Goal: Find specific page/section: Find specific page/section

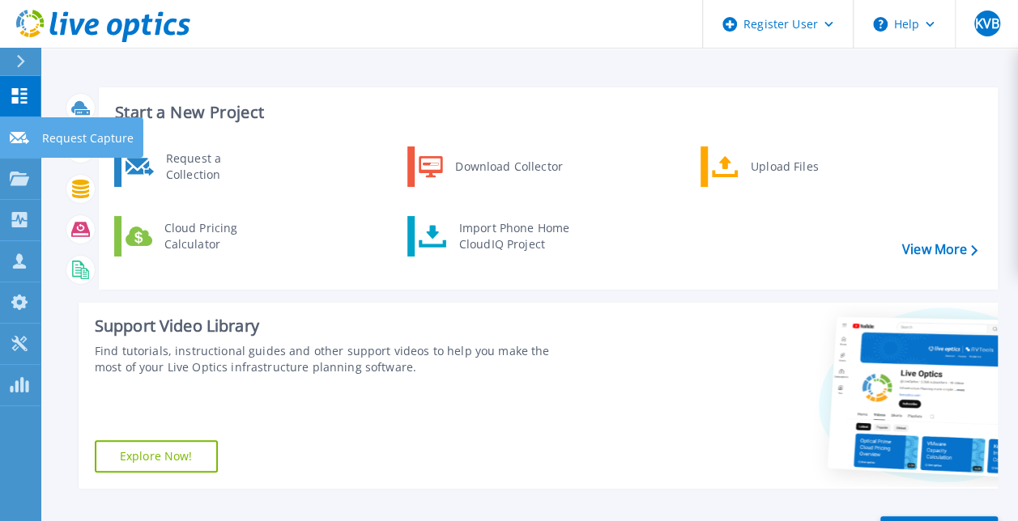
click at [18, 151] on link "Request Capture Request Capture" at bounding box center [20, 137] width 40 height 41
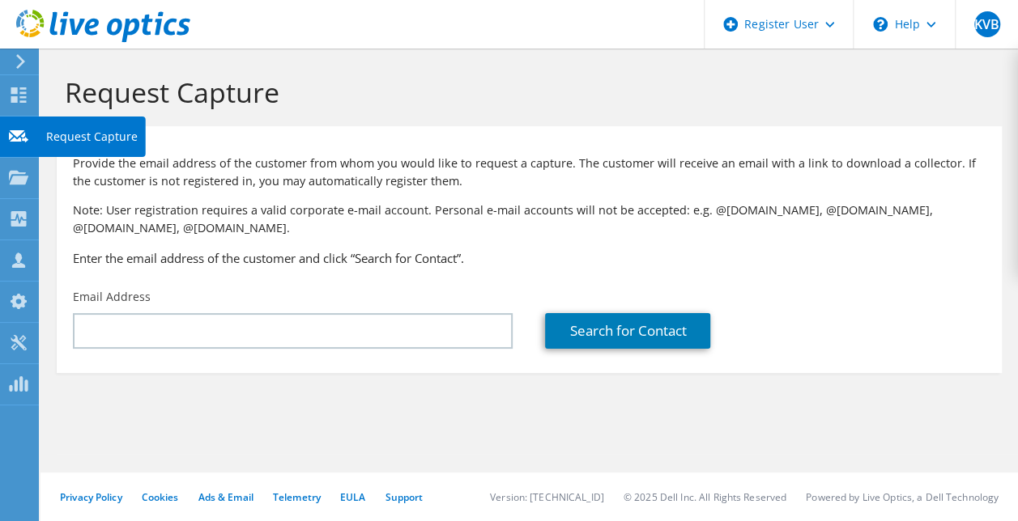
click at [47, 125] on div "Request Capture" at bounding box center [92, 137] width 108 height 40
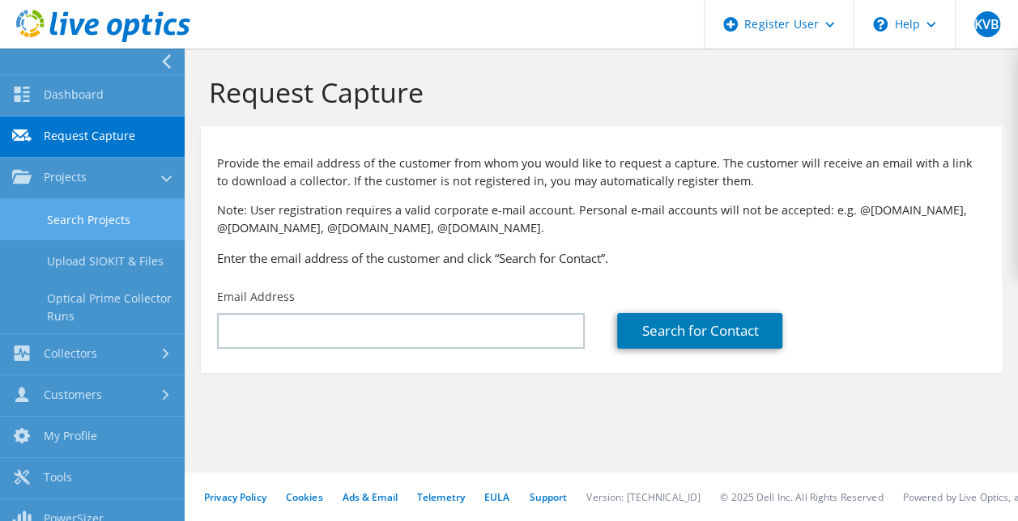
click at [62, 228] on link "Search Projects" at bounding box center [92, 219] width 185 height 41
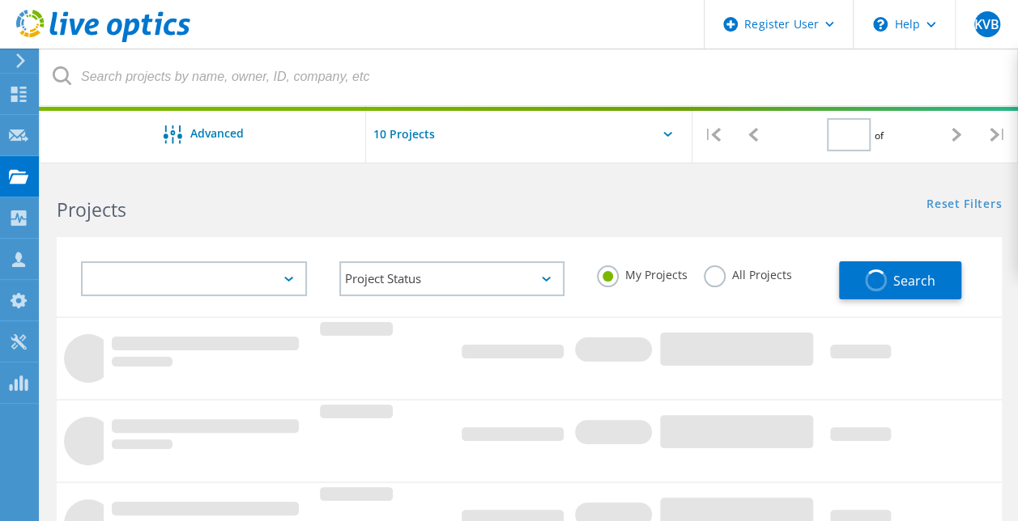
type input "1"
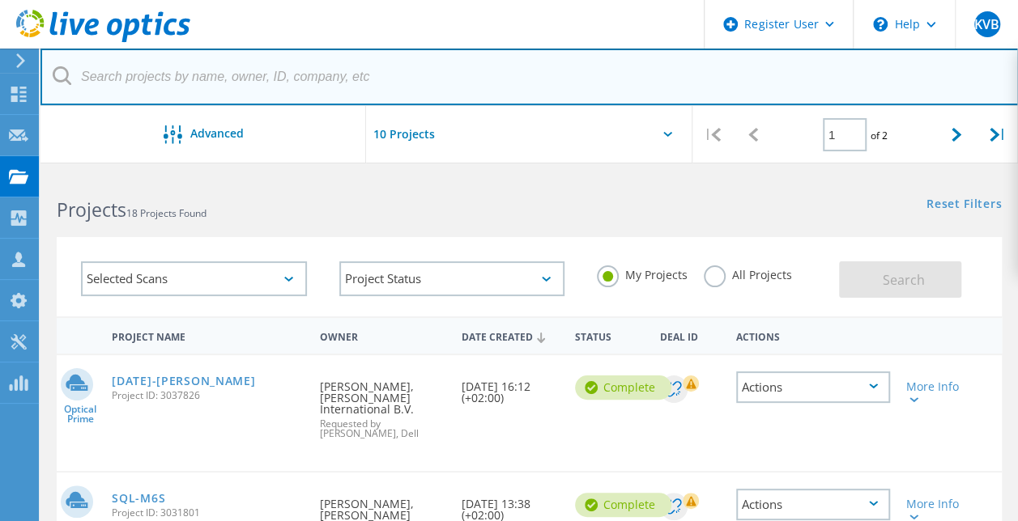
click at [223, 65] on input "text" at bounding box center [529, 77] width 978 height 57
paste input "tim.devoogd@eu.wilmar-intl.com"
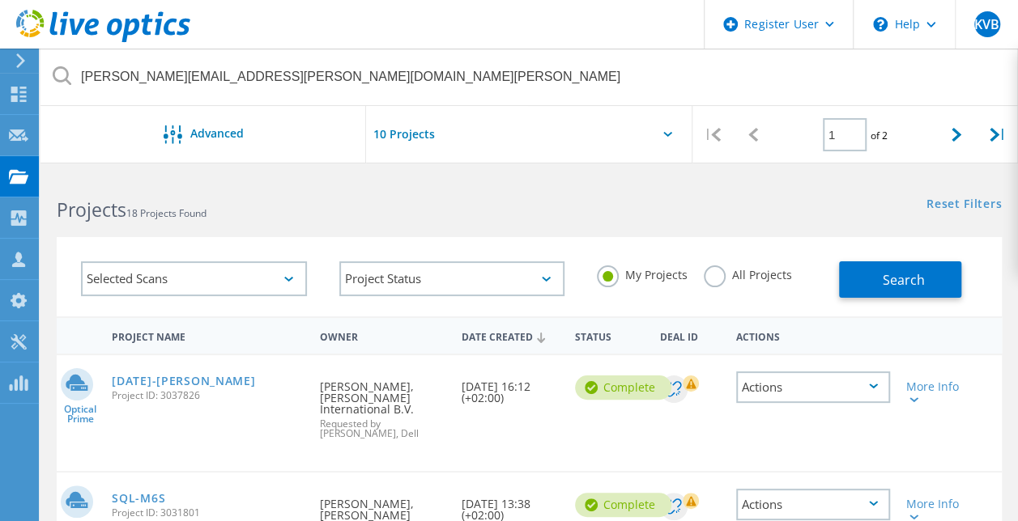
click at [708, 279] on label "All Projects" at bounding box center [748, 273] width 88 height 15
click at [0, 0] on input "All Projects" at bounding box center [0, 0] width 0 height 0
click at [859, 277] on button "Search" at bounding box center [900, 280] width 122 height 36
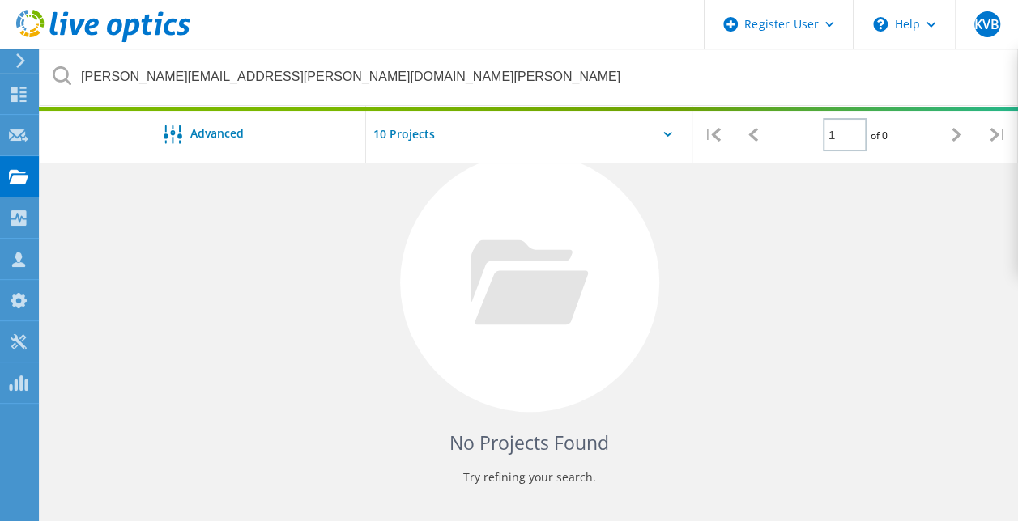
scroll to position [232, 0]
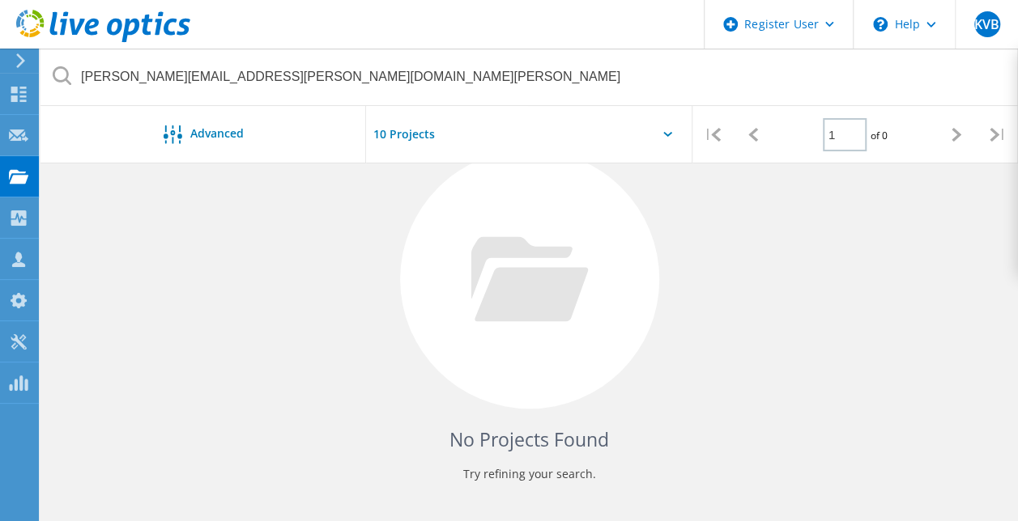
click at [366, 351] on div "No Projects Found Try refining your search." at bounding box center [529, 294] width 945 height 419
click at [423, 131] on input "text" at bounding box center [447, 134] width 162 height 57
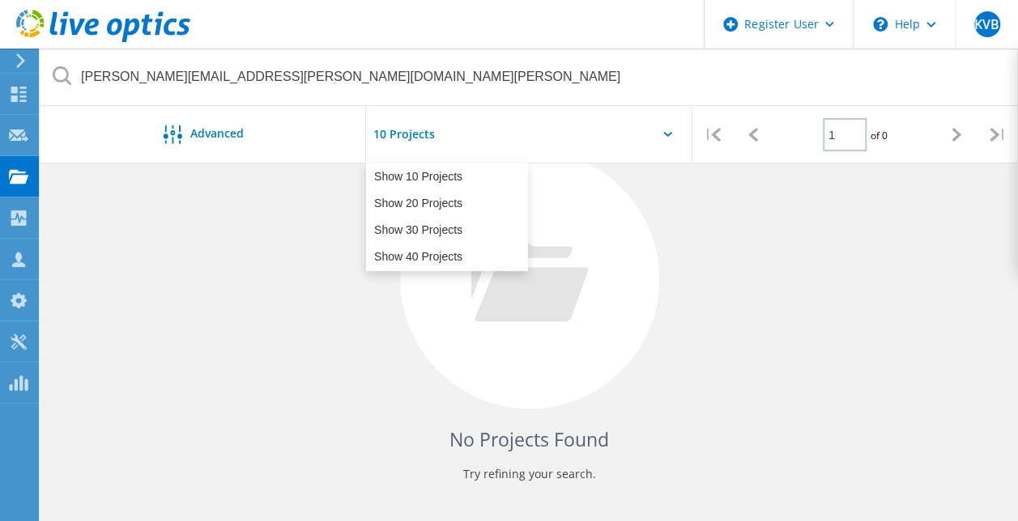
click at [423, 131] on input "text" at bounding box center [447, 134] width 162 height 57
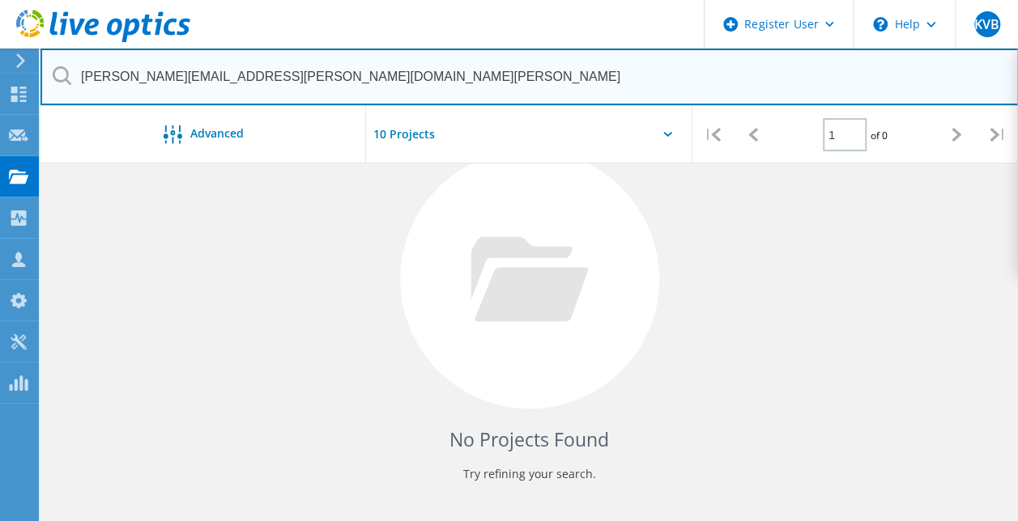
drag, startPoint x: 287, startPoint y: 68, endPoint x: -3, endPoint y: 37, distance: 291.5
click at [0, 37] on html "Register User \n Help Explore Helpful Articles Contact Support KVB Dell User Ki…" at bounding box center [509, 169] width 1018 height 802
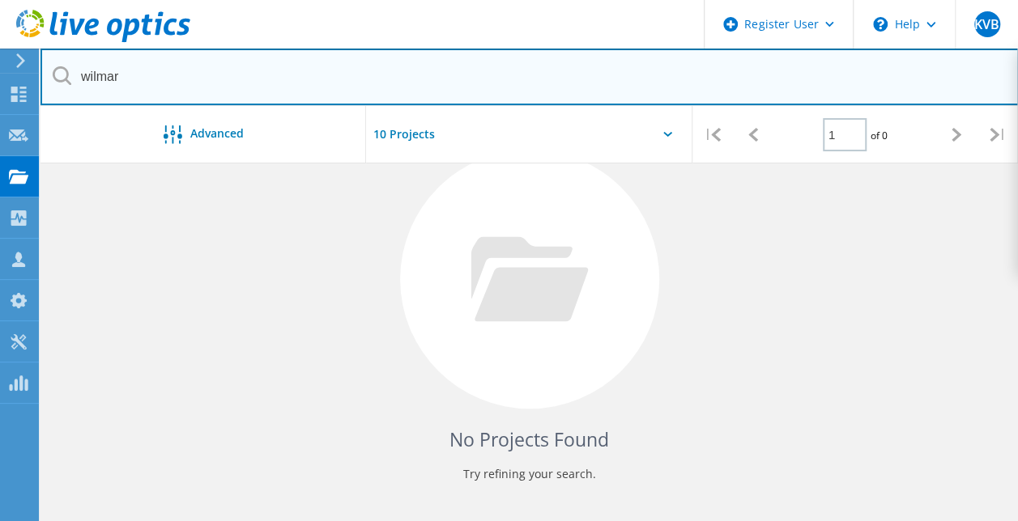
type input "wilmar"
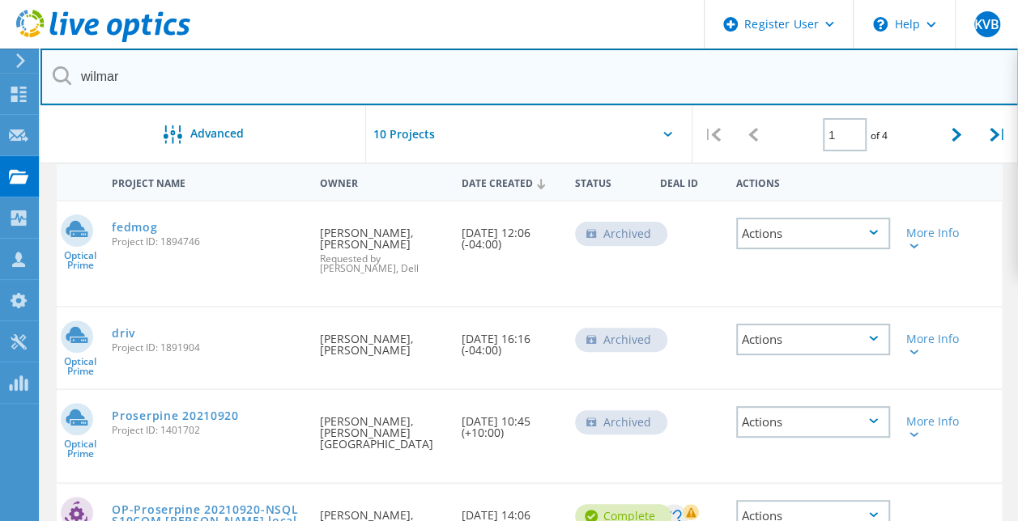
scroll to position [0, 0]
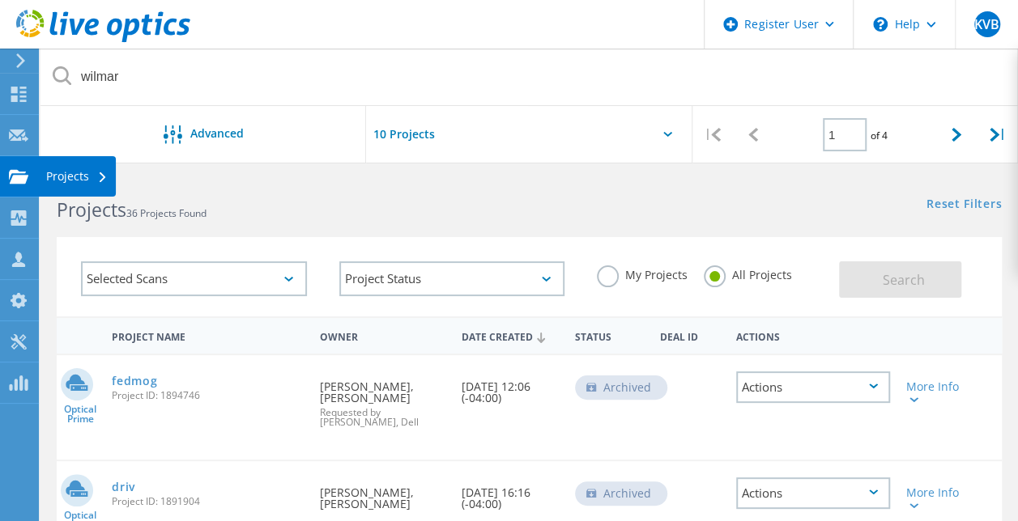
drag, startPoint x: 22, startPoint y: 217, endPoint x: 15, endPoint y: 172, distance: 45.9
click at [15, 172] on use at bounding box center [18, 176] width 19 height 14
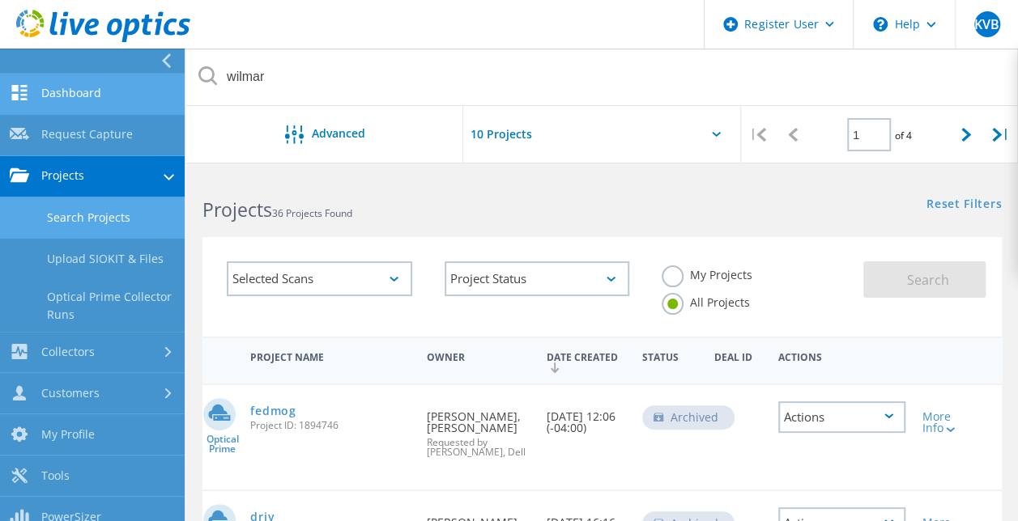
click at [85, 102] on link "Dashboard" at bounding box center [92, 94] width 185 height 41
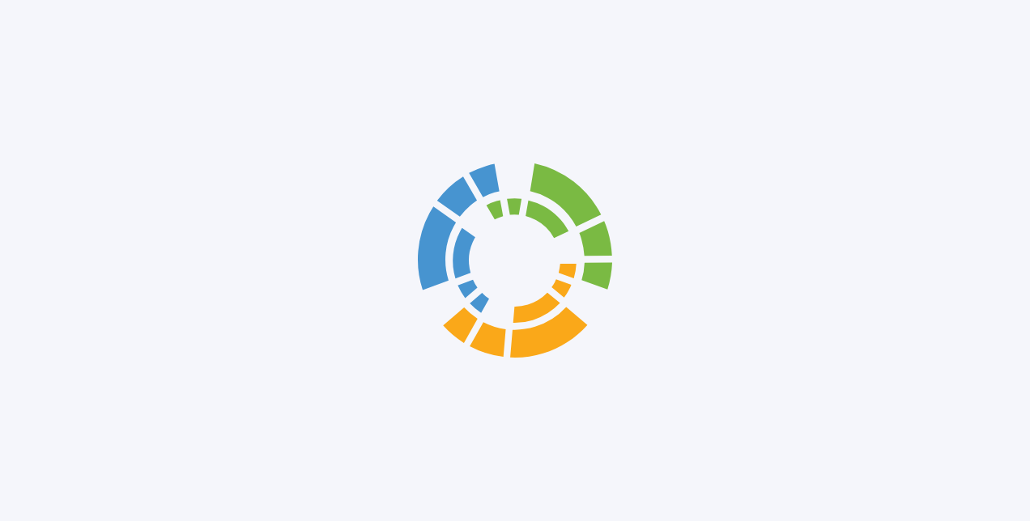
click at [113, 104] on div at bounding box center [515, 260] width 1030 height 521
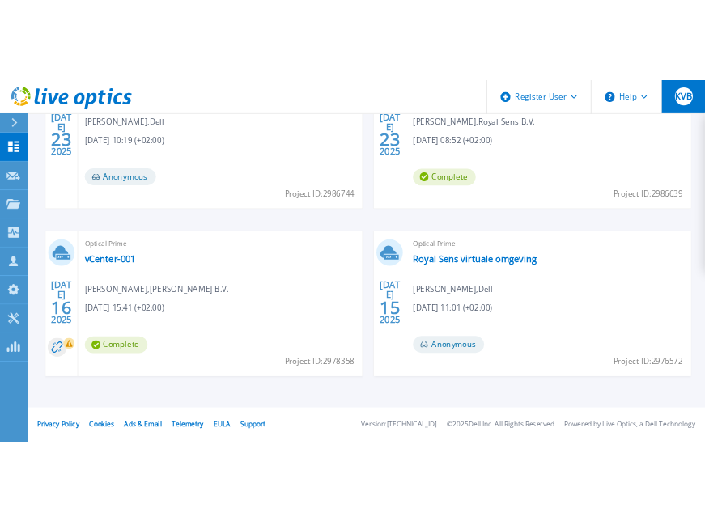
scroll to position [1077, 0]
